Goal: Find specific page/section: Find specific page/section

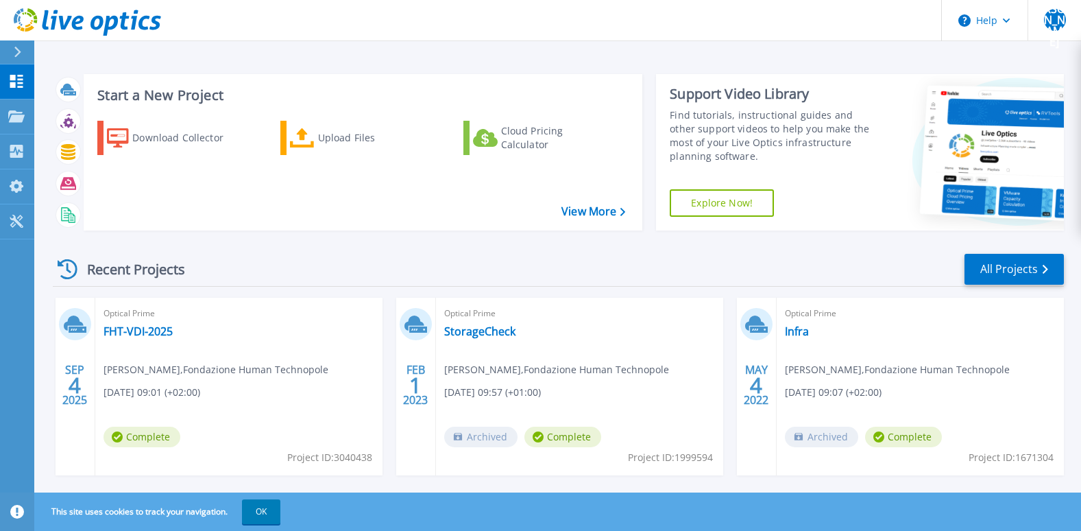
click at [149, 317] on span "Optical Prime" at bounding box center [239, 313] width 271 height 15
click at [144, 330] on link "FHT-VDI-2025" at bounding box center [138, 331] width 69 height 14
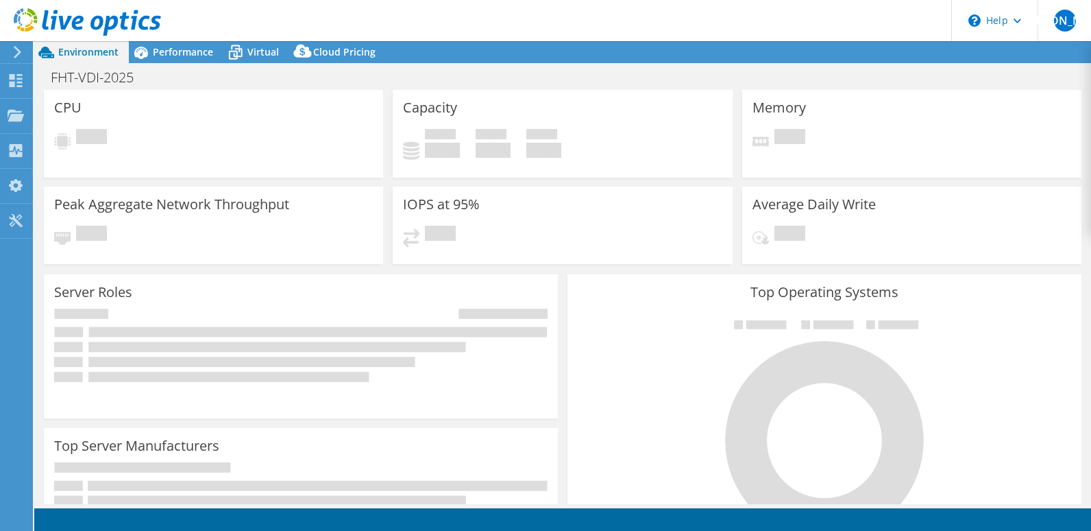
select select "USEast"
select select "EUR"
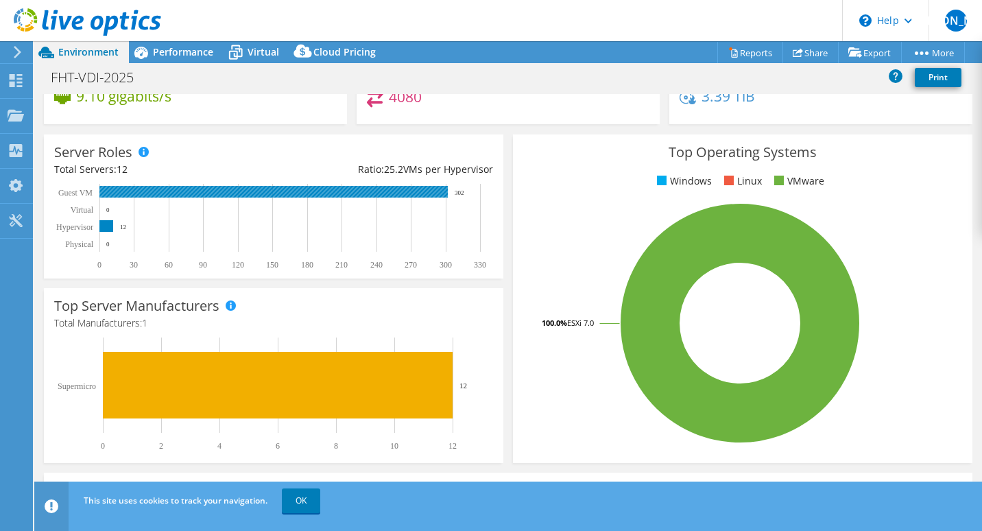
scroll to position [148, 0]
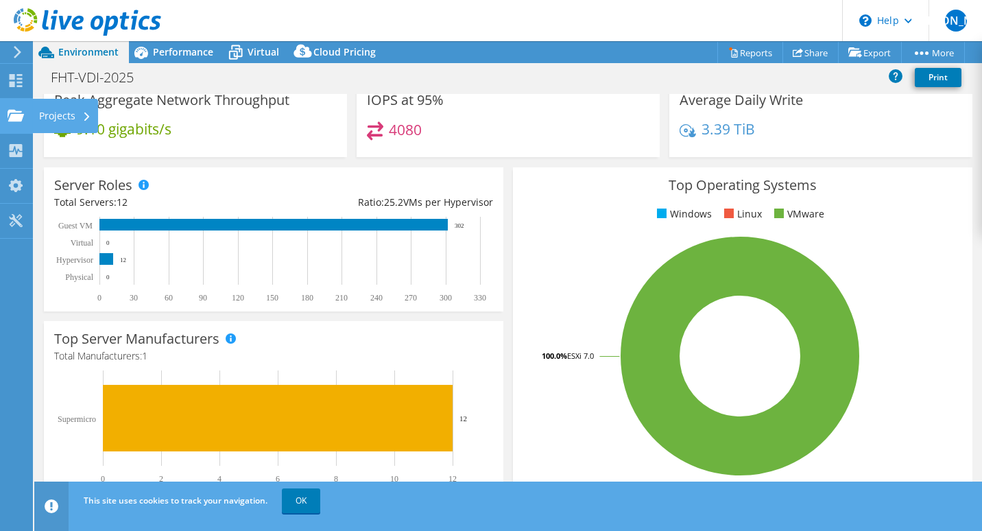
click at [20, 112] on icon at bounding box center [16, 115] width 16 height 13
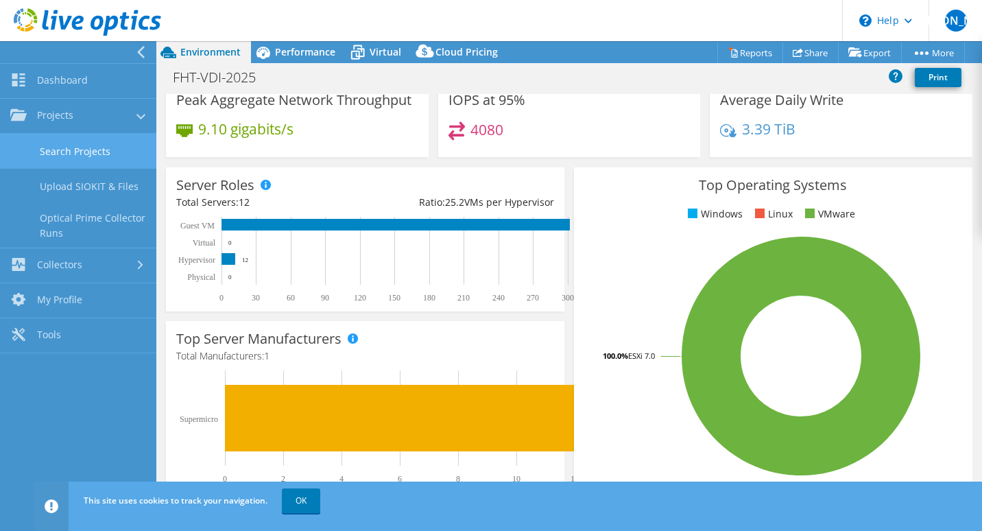
click at [82, 154] on link "Search Projects" at bounding box center [78, 151] width 156 height 35
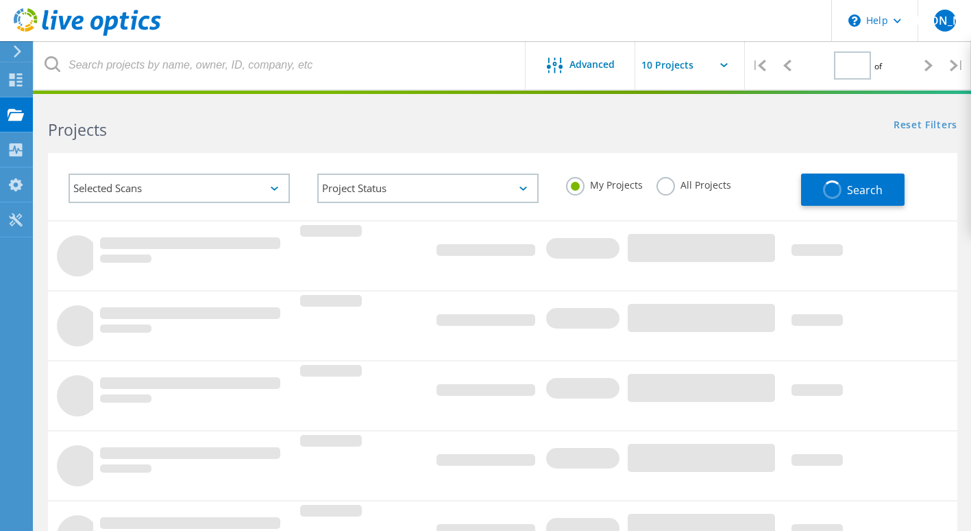
type input "1"
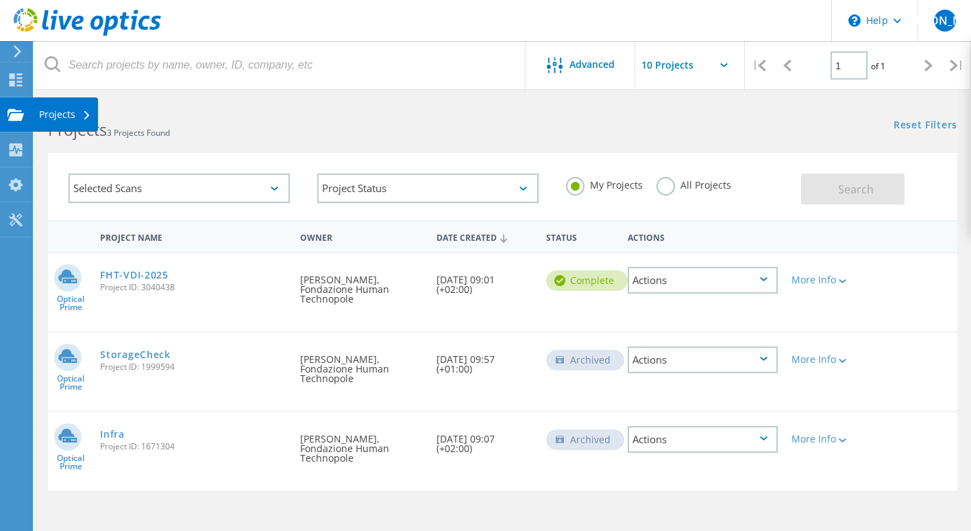
click at [36, 111] on div "Projects" at bounding box center [65, 114] width 66 height 34
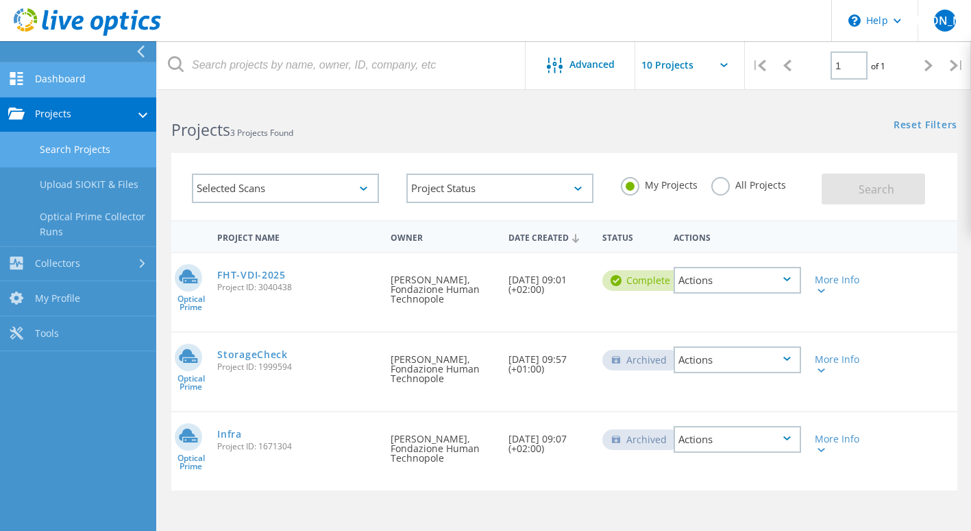
click at [35, 79] on link "Dashboard" at bounding box center [78, 79] width 156 height 35
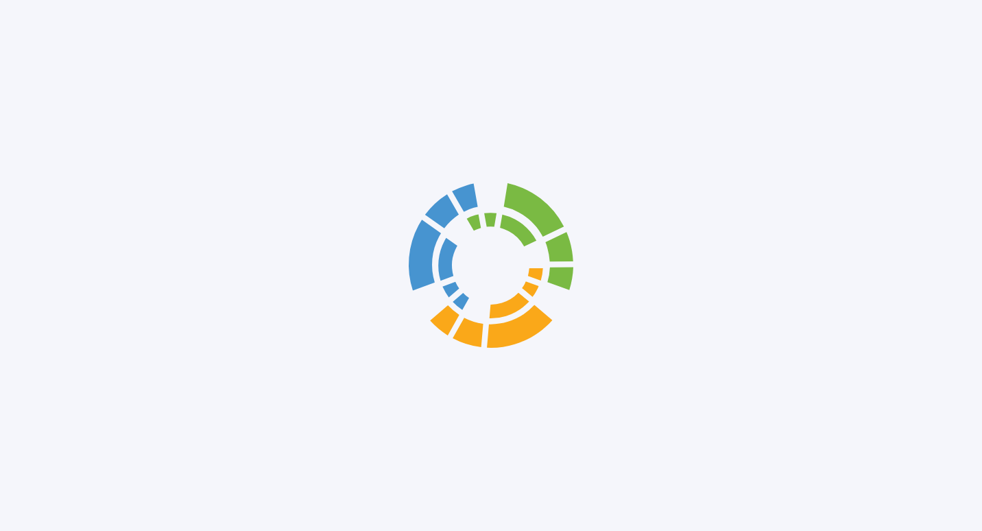
click at [53, 80] on div at bounding box center [491, 265] width 982 height 531
